Goal: Information Seeking & Learning: Learn about a topic

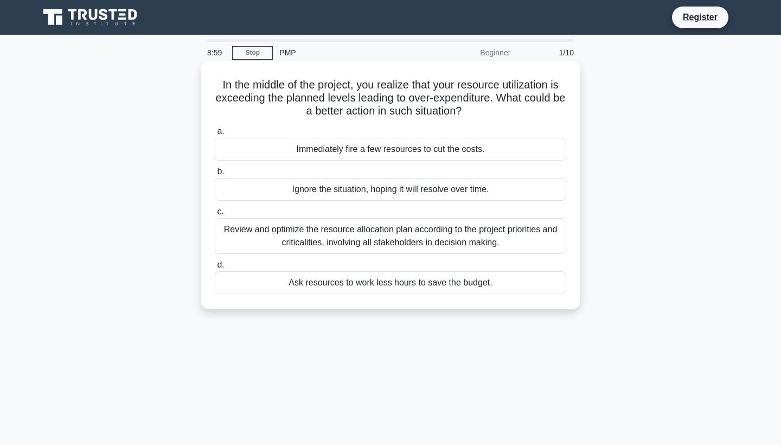
click at [365, 237] on div "Review and optimize the resource allocation plan according to the project prior…" at bounding box center [391, 236] width 352 height 36
click at [215, 215] on input "c. Review and optimize the resource allocation plan according to the project pr…" at bounding box center [215, 211] width 0 height 7
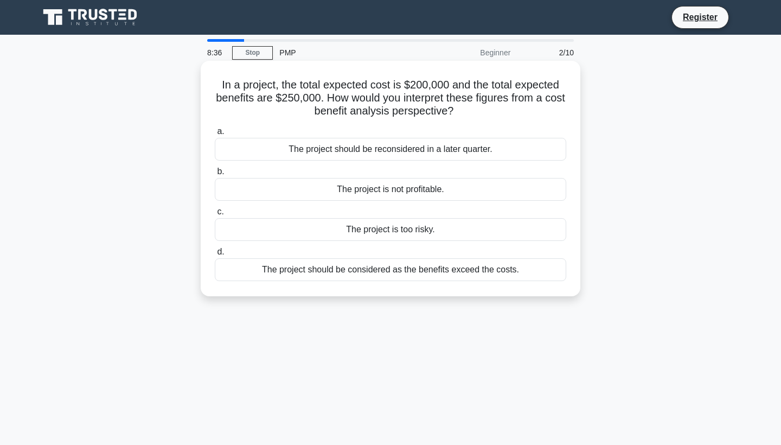
click at [391, 268] on div "The project should be considered as the benefits exceed the costs." at bounding box center [391, 269] width 352 height 23
click at [215, 256] on input "d. The project should be considered as the benefits exceed the costs." at bounding box center [215, 251] width 0 height 7
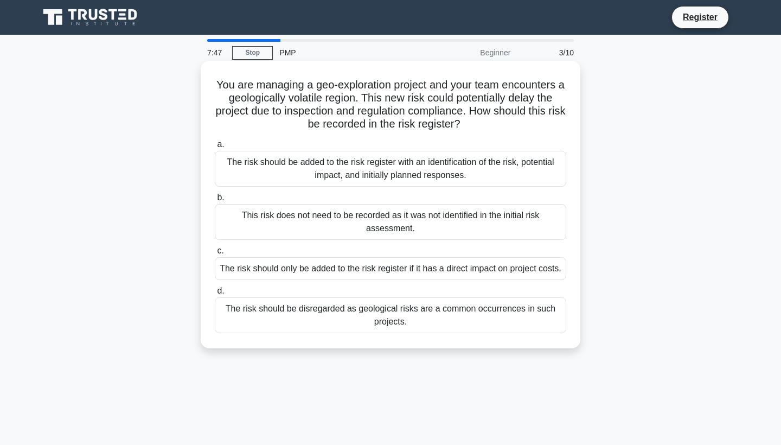
click at [330, 164] on div "The risk should be added to the risk register with an identification of the ris…" at bounding box center [391, 169] width 352 height 36
click at [215, 148] on input "a. The risk should be added to the risk register with an identification of the …" at bounding box center [215, 144] width 0 height 7
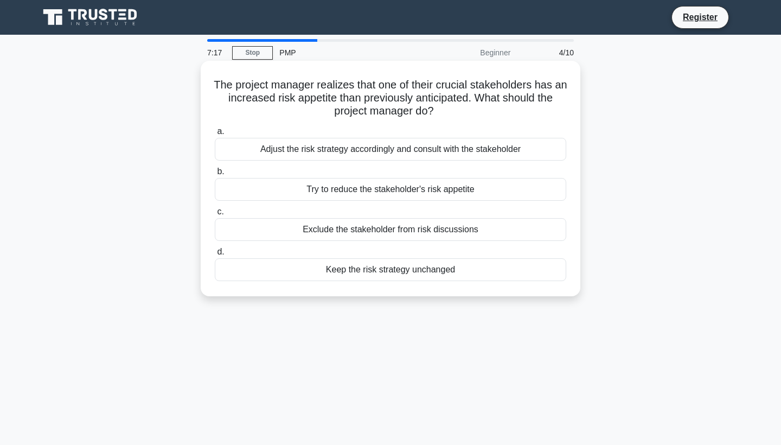
click at [379, 230] on div "Exclude the stakeholder from risk discussions" at bounding box center [391, 229] width 352 height 23
click at [215, 215] on input "c. Exclude the stakeholder from risk discussions" at bounding box center [215, 211] width 0 height 7
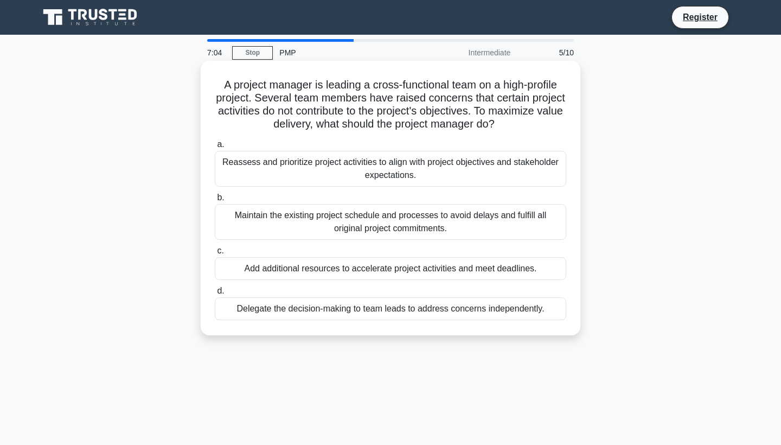
click at [370, 164] on div "Reassess and prioritize project activities to align with project objectives and…" at bounding box center [391, 169] width 352 height 36
click at [215, 148] on input "a. Reassess and prioritize project activities to align with project objectives …" at bounding box center [215, 144] width 0 height 7
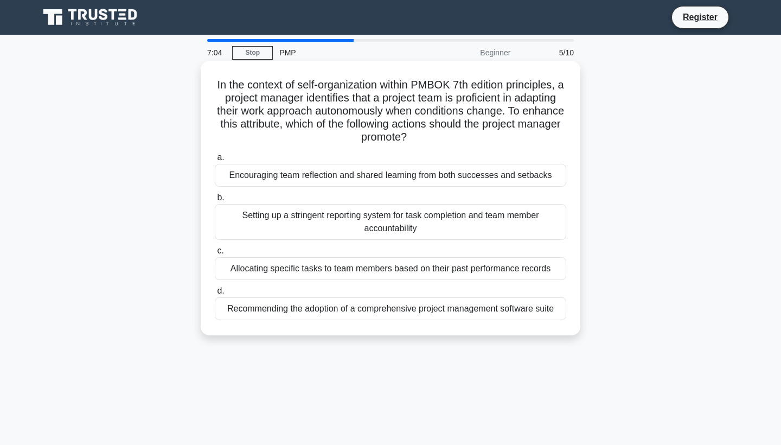
click at [370, 200] on label "b. Setting up a stringent reporting system for task completion and team member …" at bounding box center [391, 215] width 352 height 49
click at [215, 200] on input "b. Setting up a stringent reporting system for task completion and team member …" at bounding box center [215, 197] width 0 height 7
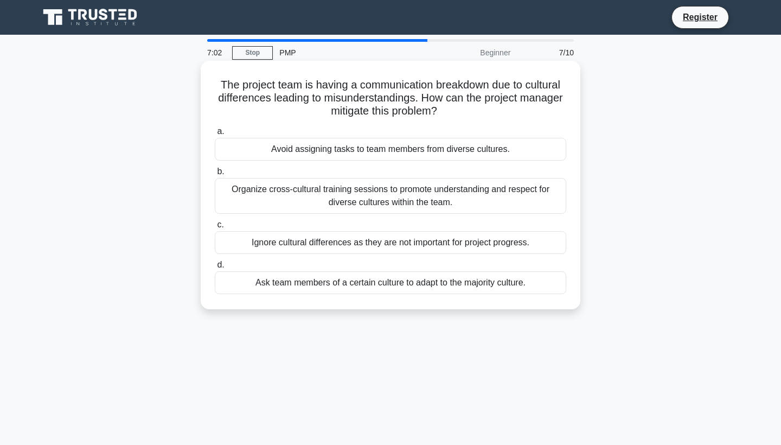
click at [369, 184] on div "Organize cross-cultural training sessions to promote understanding and respect …" at bounding box center [391, 196] width 352 height 36
click at [215, 175] on input "b. Organize cross-cultural training sessions to promote understanding and respe…" at bounding box center [215, 171] width 0 height 7
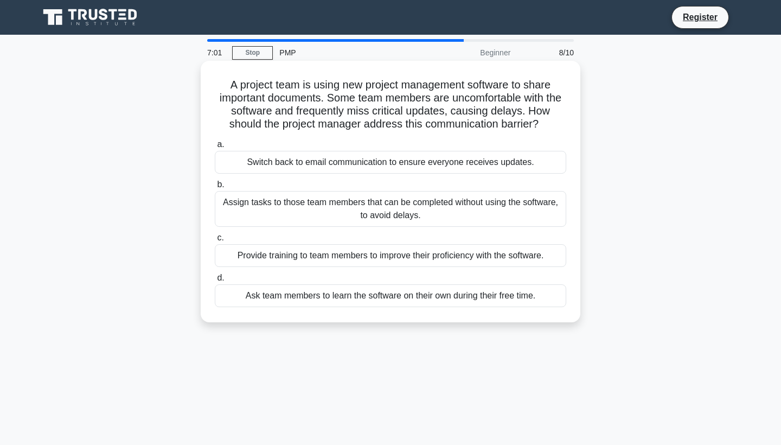
click at [371, 158] on div "Switch back to email communication to ensure everyone receives updates." at bounding box center [391, 162] width 352 height 23
click at [215, 148] on input "a. Switch back to email communication to ensure everyone receives updates." at bounding box center [215, 144] width 0 height 7
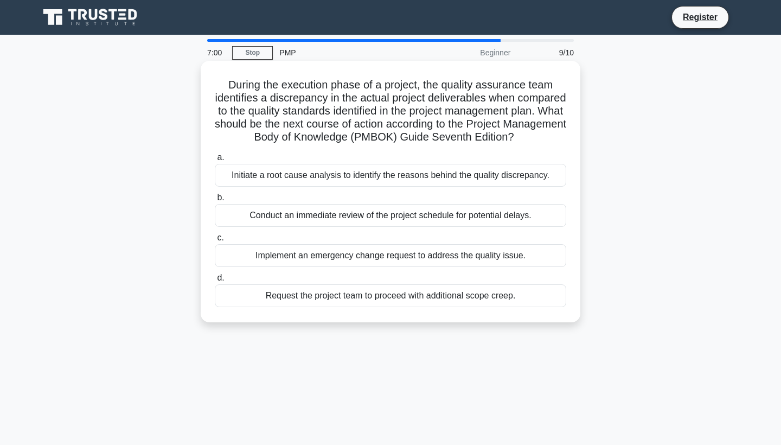
click at [367, 214] on div "Conduct an immediate review of the project schedule for potential delays." at bounding box center [391, 215] width 352 height 23
click at [215, 201] on input "b. Conduct an immediate review of the project schedule for potential delays." at bounding box center [215, 197] width 0 height 7
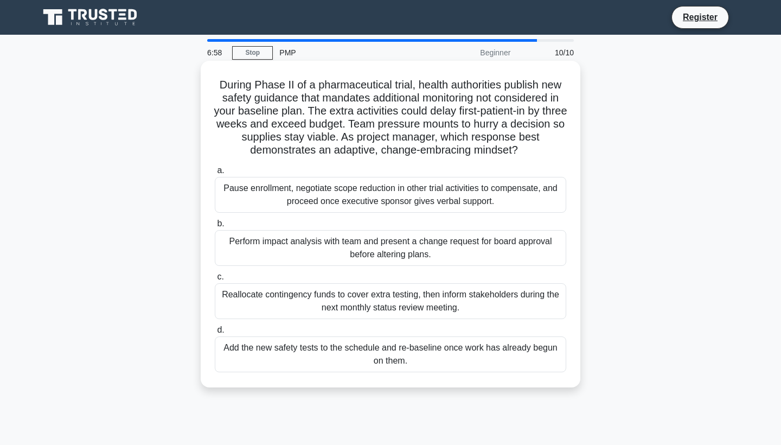
click at [375, 243] on div "Perform impact analysis with team and present a change request for board approv…" at bounding box center [391, 248] width 352 height 36
click at [215, 227] on input "b. Perform impact analysis with team and present a change request for board app…" at bounding box center [215, 223] width 0 height 7
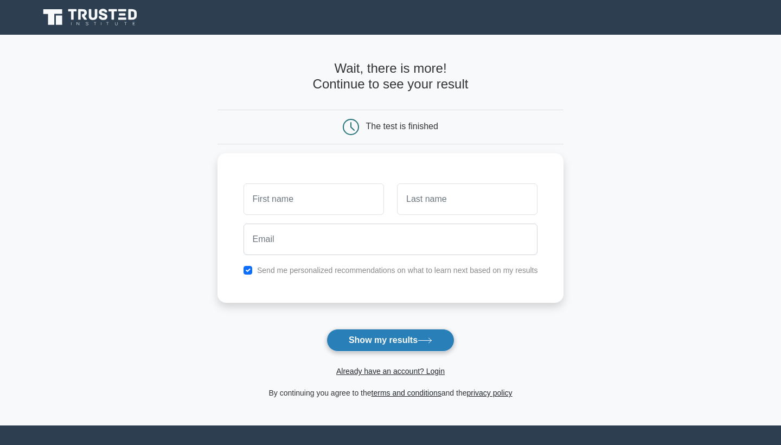
click at [396, 343] on button "Show my results" at bounding box center [391, 340] width 128 height 23
type input "[EMAIL_ADDRESS]"
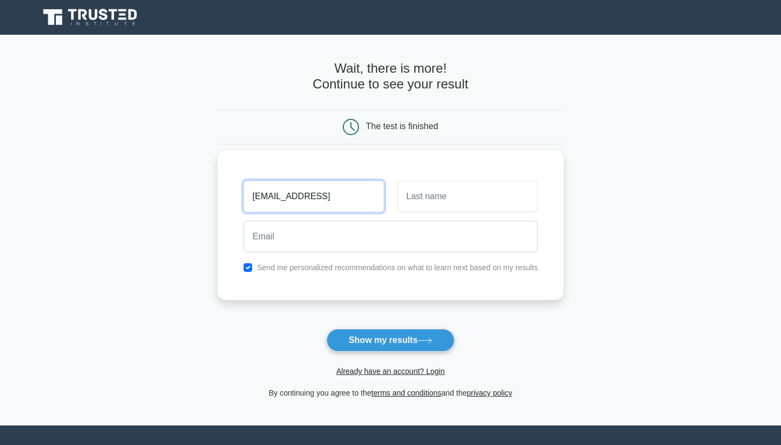
click at [344, 198] on input "mohosama28@gmail.comamed" at bounding box center [314, 196] width 141 height 31
type input "mohamed os"
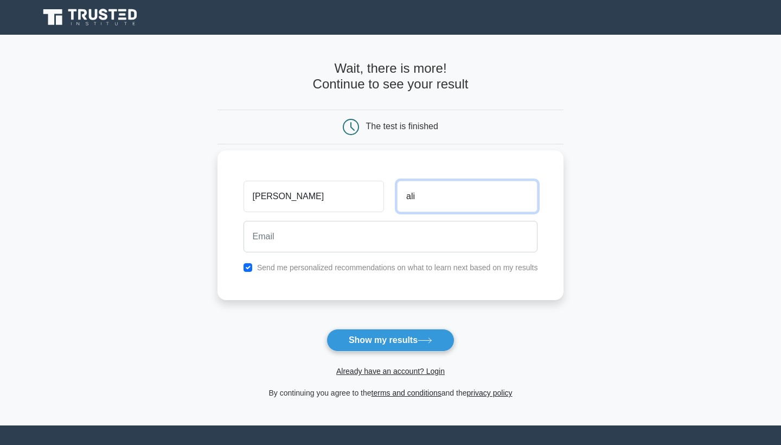
type input "ali"
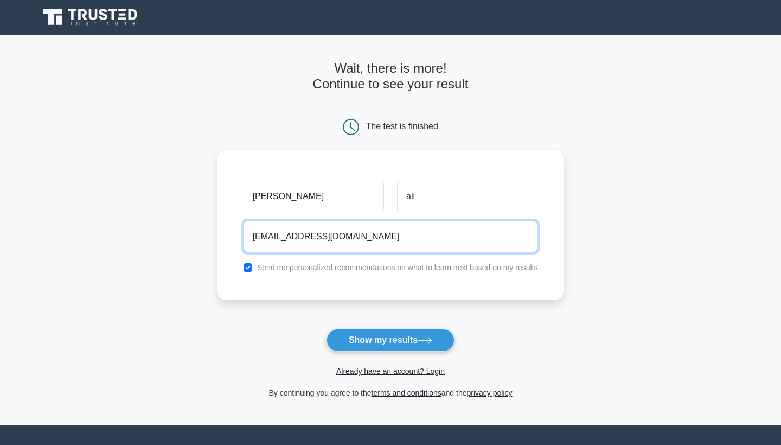
type input "mohosama28@gmail.com"
click at [390, 340] on button "Show my results" at bounding box center [391, 340] width 128 height 23
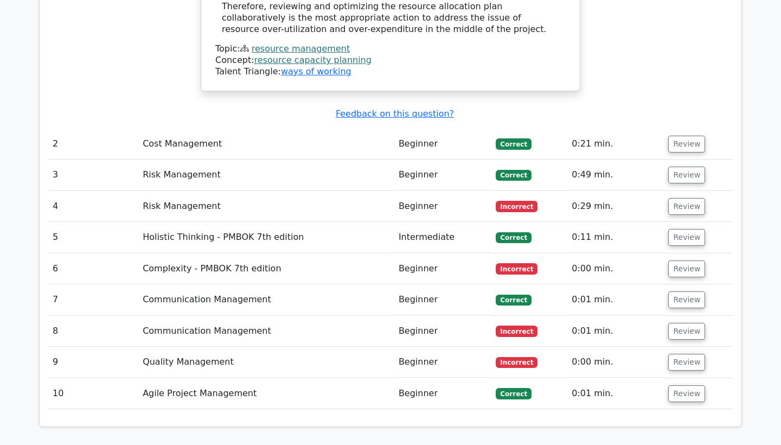
scroll to position [1535, 0]
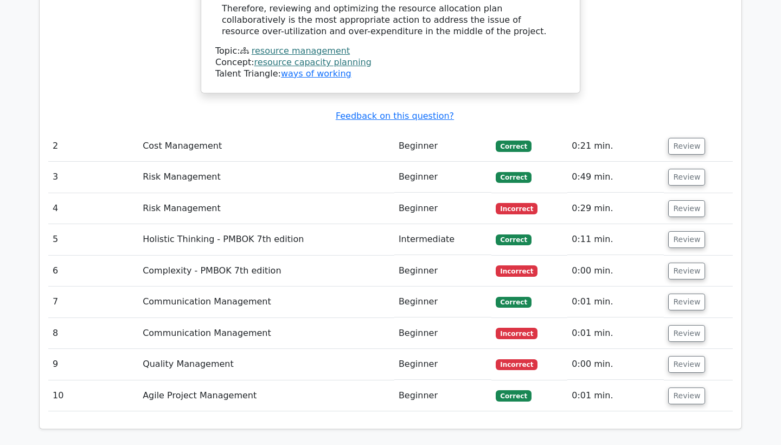
click at [362, 224] on td "Holistic Thinking - PMBOK 7th edition" at bounding box center [266, 239] width 256 height 31
click at [668, 231] on button "Review" at bounding box center [686, 239] width 37 height 17
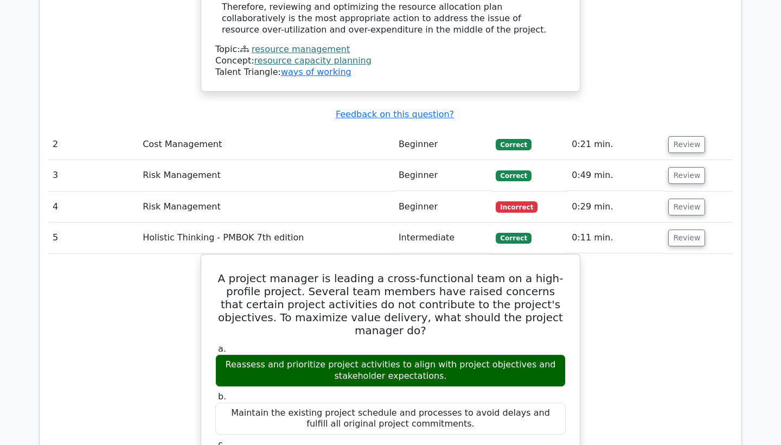
scroll to position [0, 5]
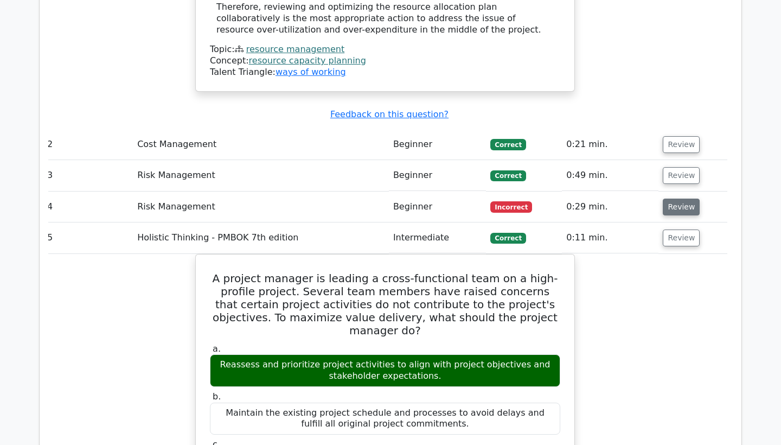
click at [679, 199] on button "Review" at bounding box center [681, 207] width 37 height 17
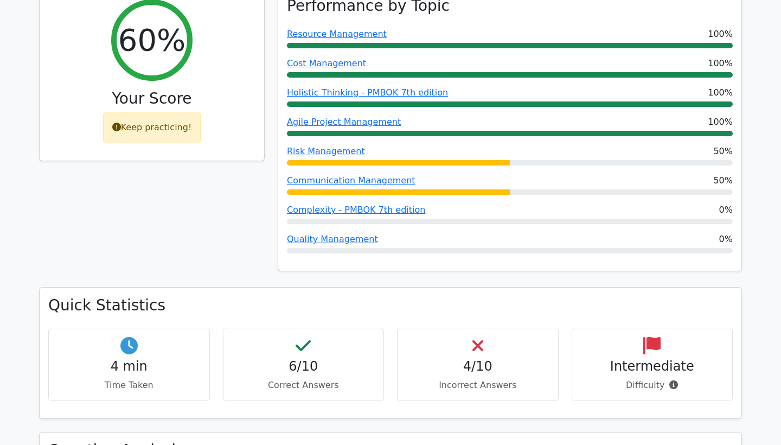
scroll to position [522, 0]
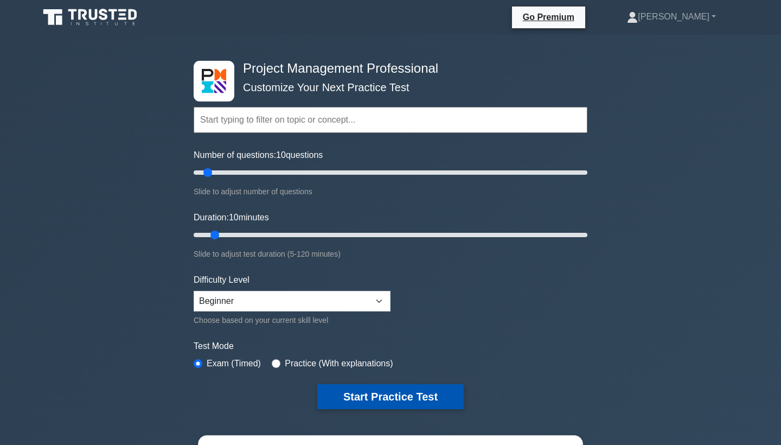
click at [381, 395] on button "Start Practice Test" at bounding box center [390, 396] width 146 height 25
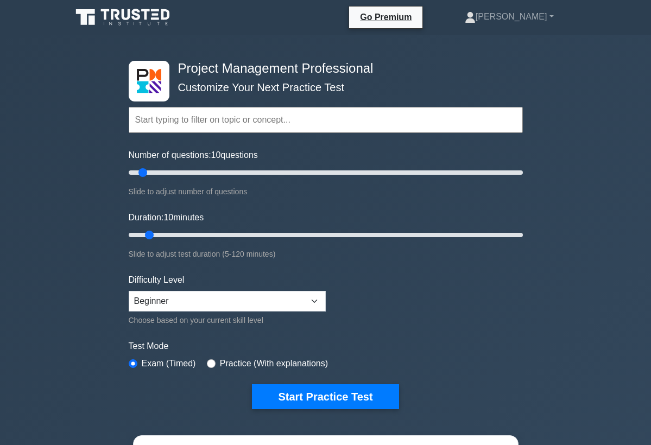
click at [46, 67] on div "Project Management Professional Customize Your Next Practice Test Topics Scope …" at bounding box center [325, 376] width 651 height 683
